Goal: Task Accomplishment & Management: Complete application form

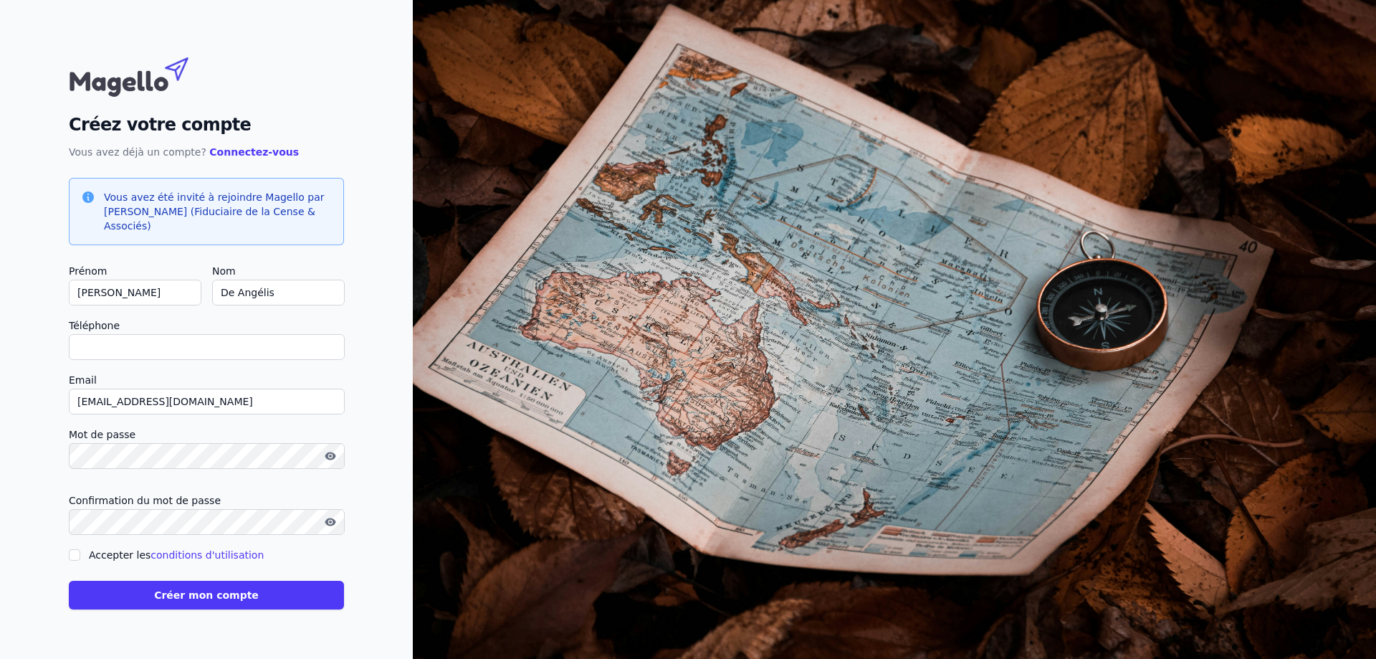
click at [226, 350] on input "Téléphone" at bounding box center [207, 347] width 276 height 26
type input "0"
checkbox input "false"
type input "0476307463"
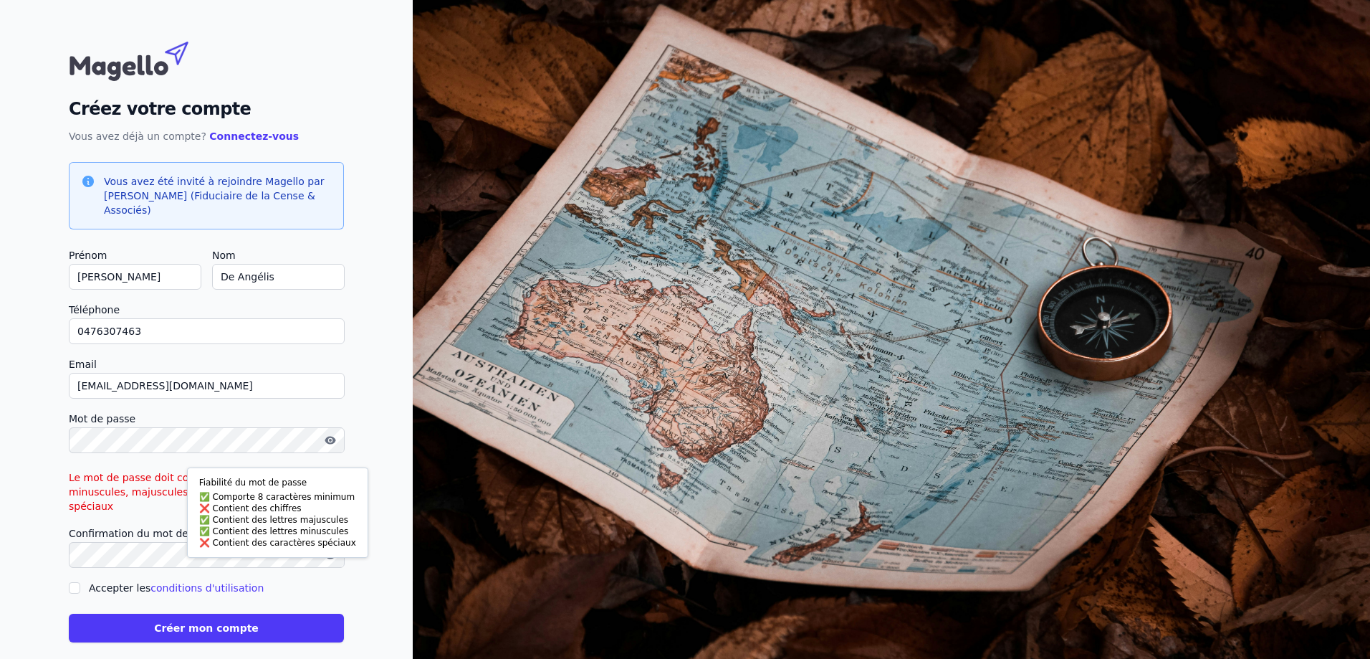
click at [331, 446] on button "button" at bounding box center [330, 439] width 23 height 17
click at [333, 437] on icon "button" at bounding box center [331, 440] width 10 height 9
click at [333, 437] on icon "button" at bounding box center [330, 440] width 11 height 8
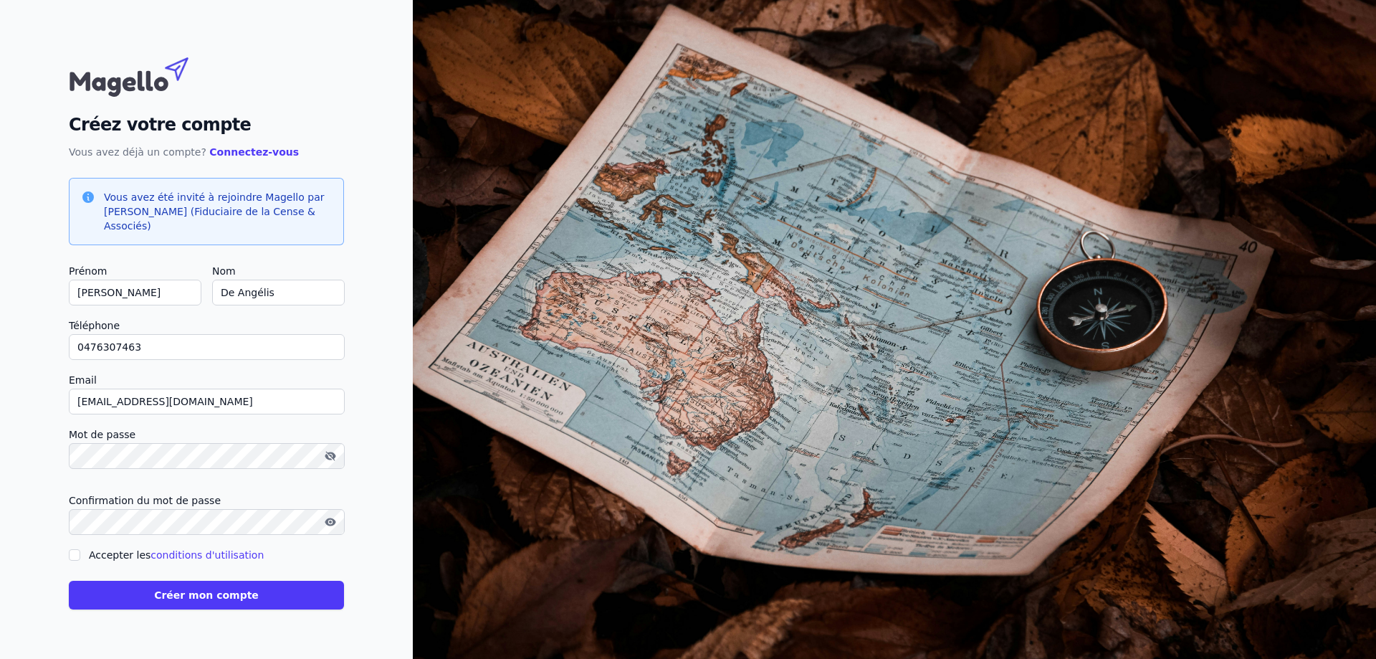
click at [328, 522] on div at bounding box center [207, 522] width 276 height 26
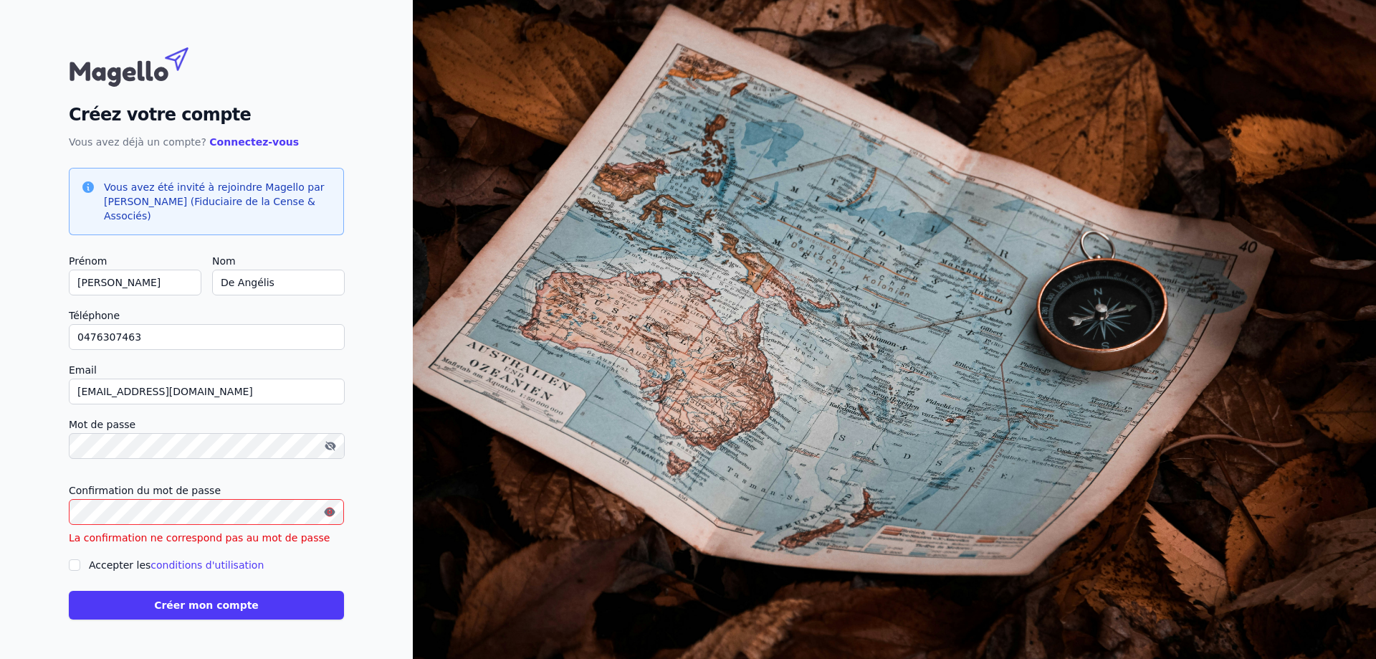
click at [331, 513] on icon "button" at bounding box center [329, 511] width 11 height 8
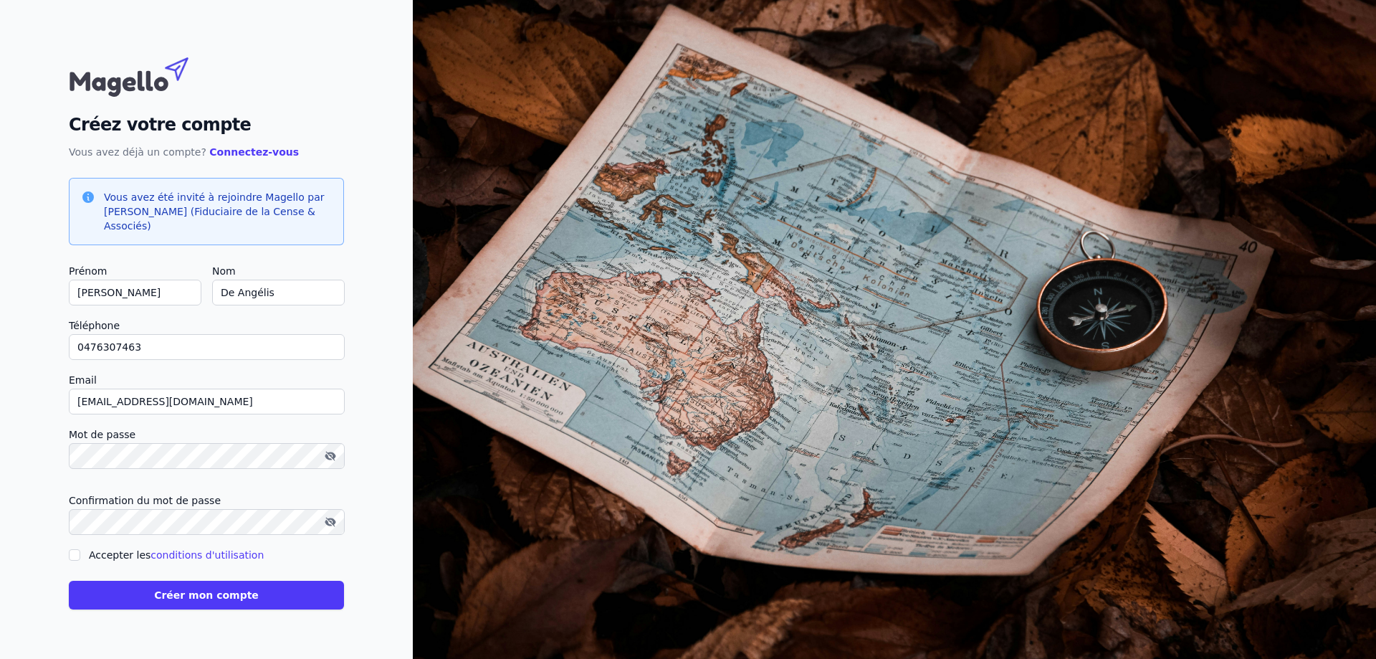
click at [71, 555] on input "Accepter les conditions d'utilisation" at bounding box center [74, 554] width 11 height 11
checkbox input "true"
click at [115, 590] on button "Créer mon compte" at bounding box center [206, 594] width 275 height 29
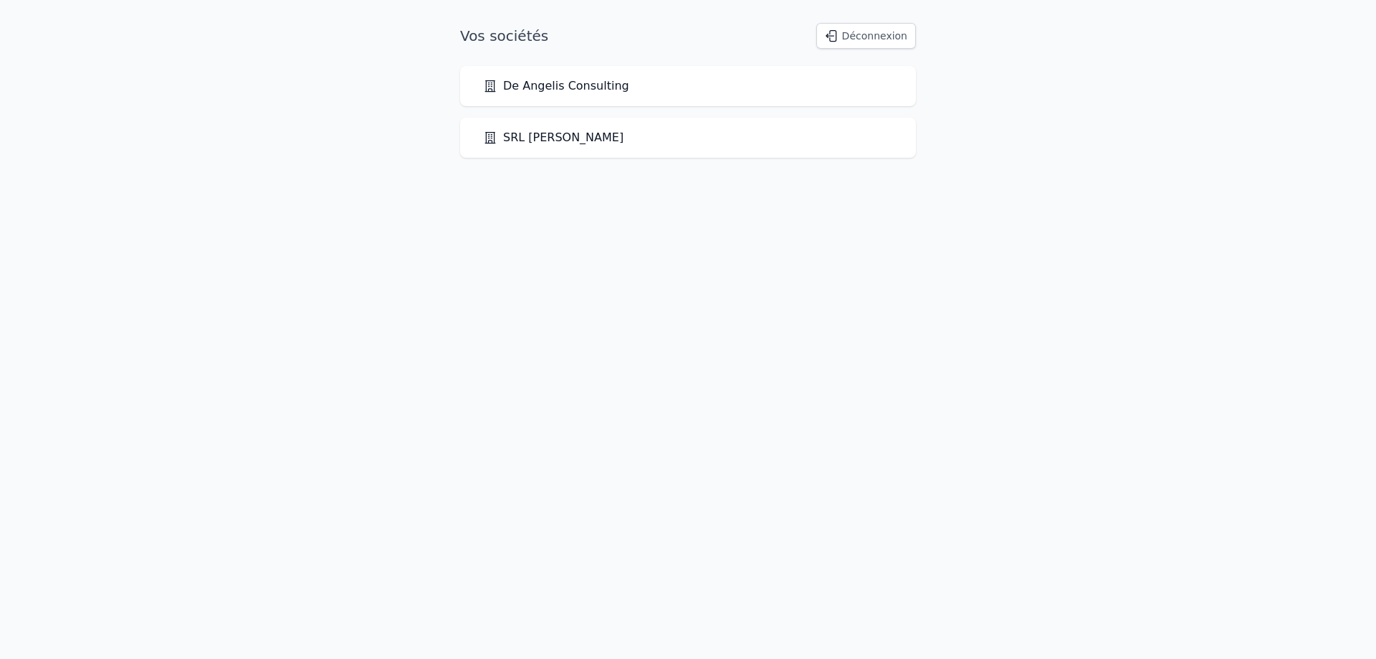
click at [585, 90] on link "De Angelis Consulting" at bounding box center [556, 85] width 146 height 17
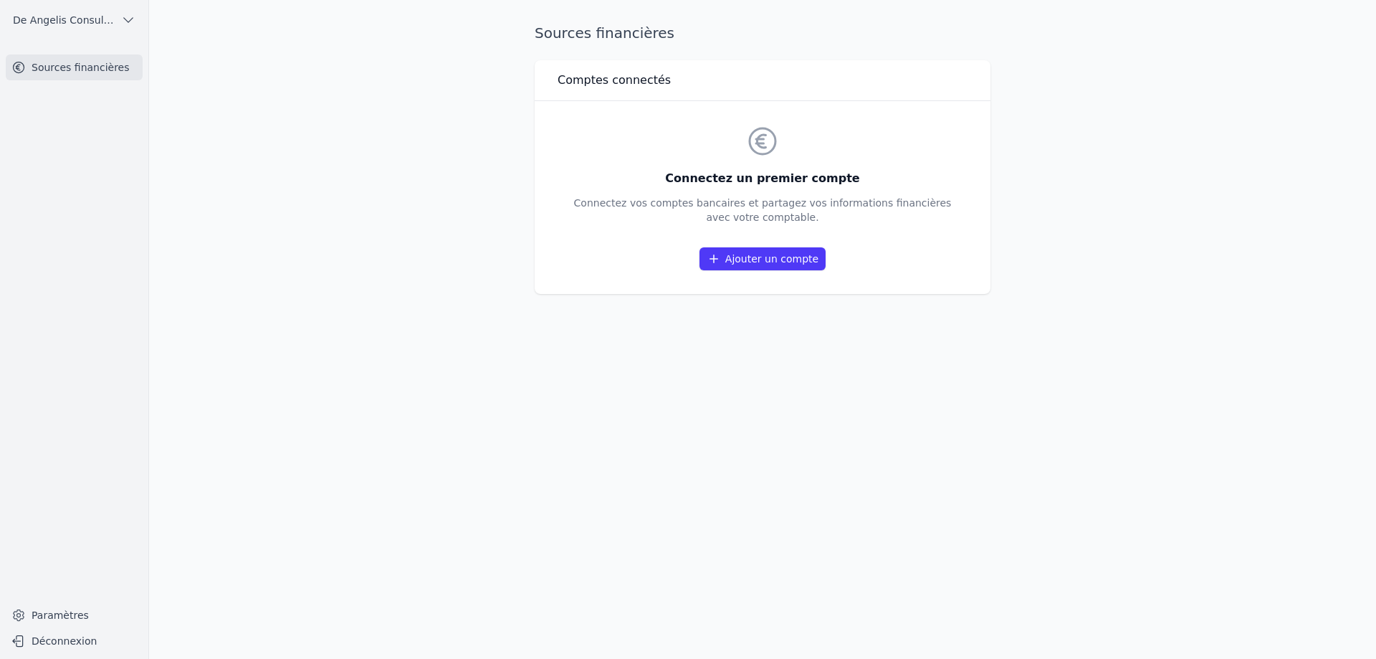
click at [781, 258] on link "Ajouter un compte" at bounding box center [762, 258] width 126 height 23
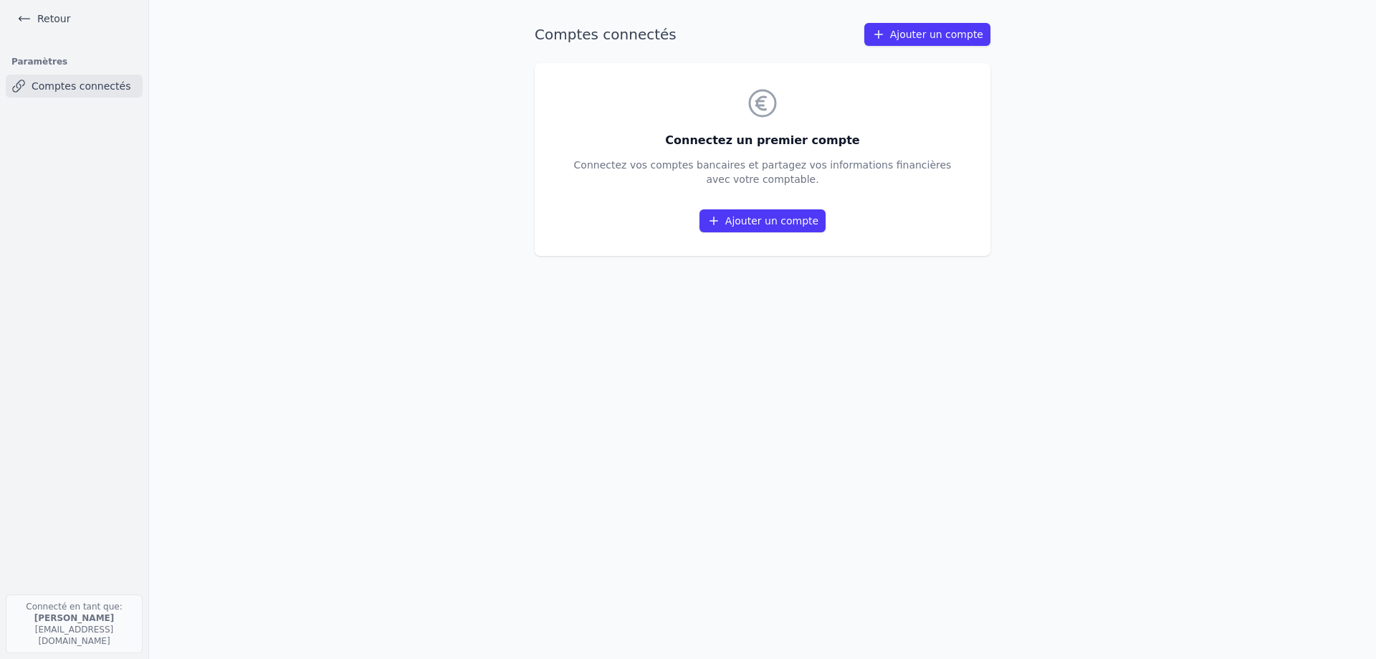
click at [570, 589] on div "Comptes connectés Ajouter un compte Connectez un premier compte Connectez vos c…" at bounding box center [763, 329] width 502 height 613
click at [650, 437] on div "Comptes connectés Ajouter un compte Connectez un premier compte Connectez vos c…" at bounding box center [763, 329] width 502 height 613
drag, startPoint x: 272, startPoint y: 108, endPoint x: 228, endPoint y: 92, distance: 46.5
click at [271, 110] on main "Comptes connectés Ajouter un compte Connectez un premier compte Connectez vos c…" at bounding box center [688, 329] width 1376 height 659
click at [774, 225] on link "Ajouter un compte" at bounding box center [762, 220] width 126 height 23
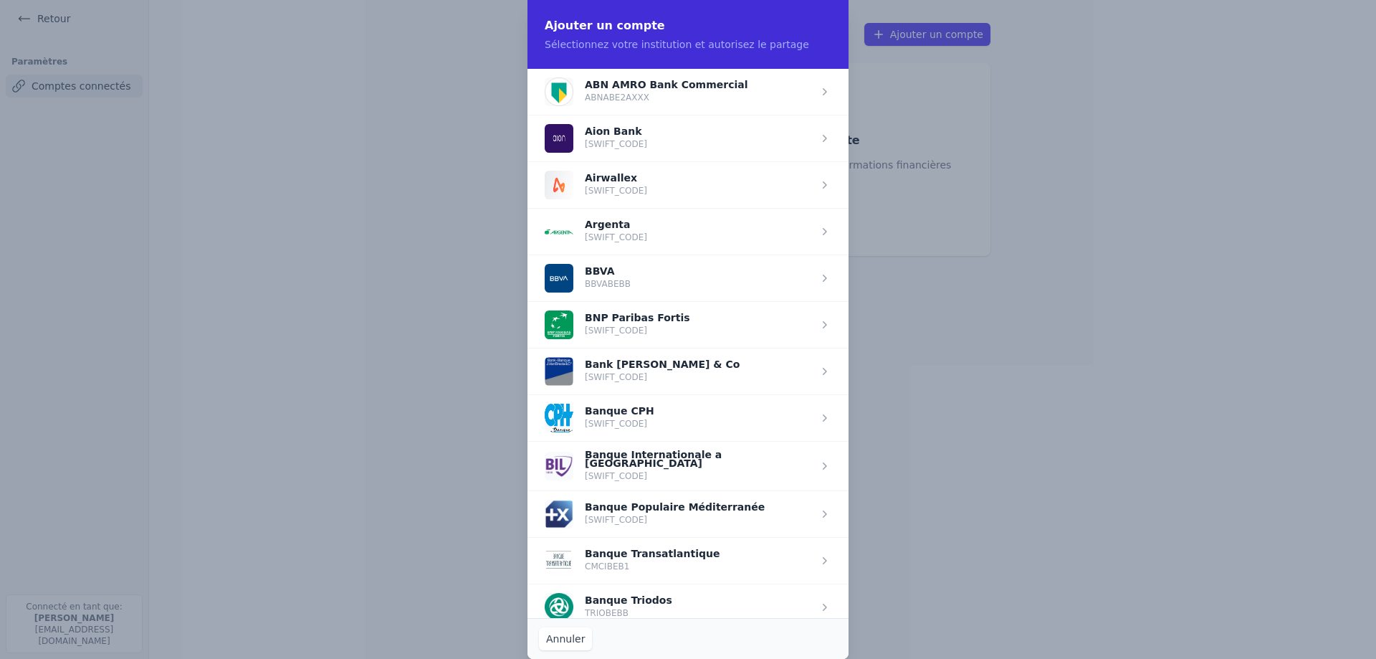
click at [670, 332] on span "button" at bounding box center [687, 324] width 321 height 47
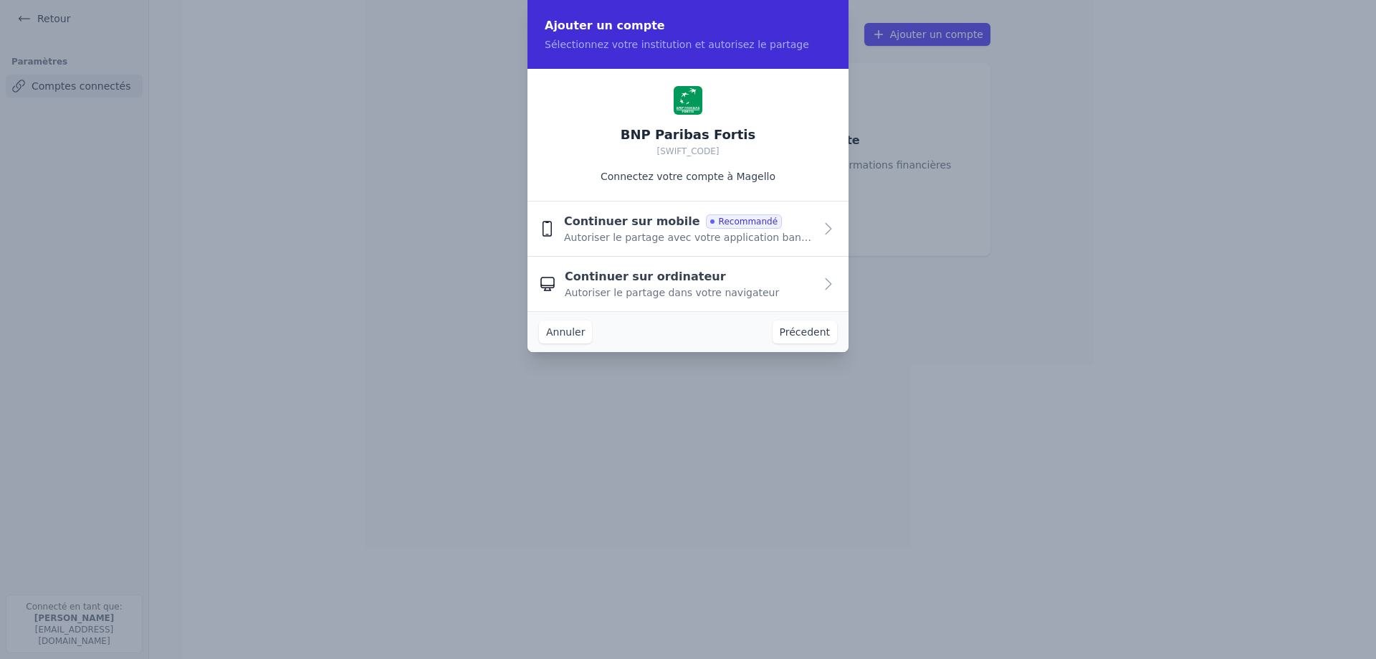
click at [712, 240] on span "Autoriser le partage avec votre application bancaire" at bounding box center [689, 237] width 250 height 14
